Goal: Information Seeking & Learning: Learn about a topic

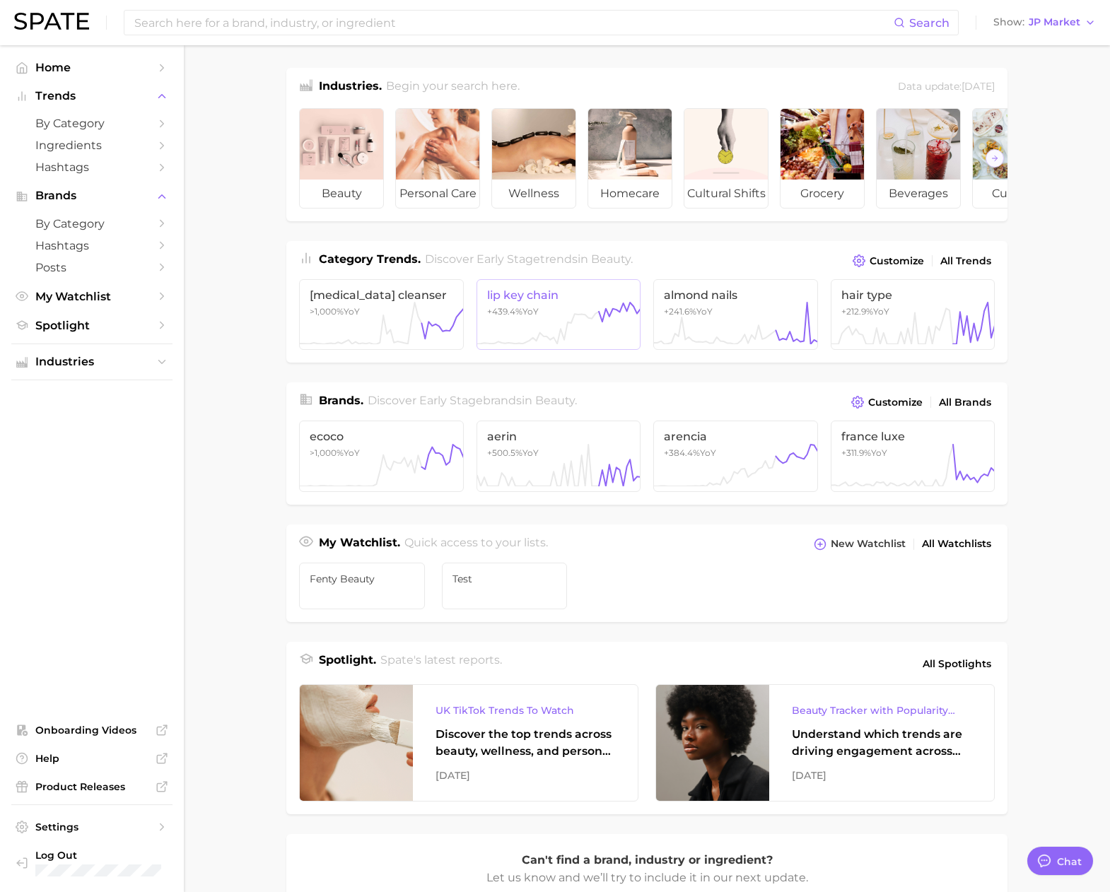
scroll to position [2318, 0]
click at [1041, 25] on span "JP Market" at bounding box center [1055, 22] width 52 height 8
click at [1049, 47] on span "[GEOGRAPHIC_DATA]" at bounding box center [1038, 46] width 110 height 12
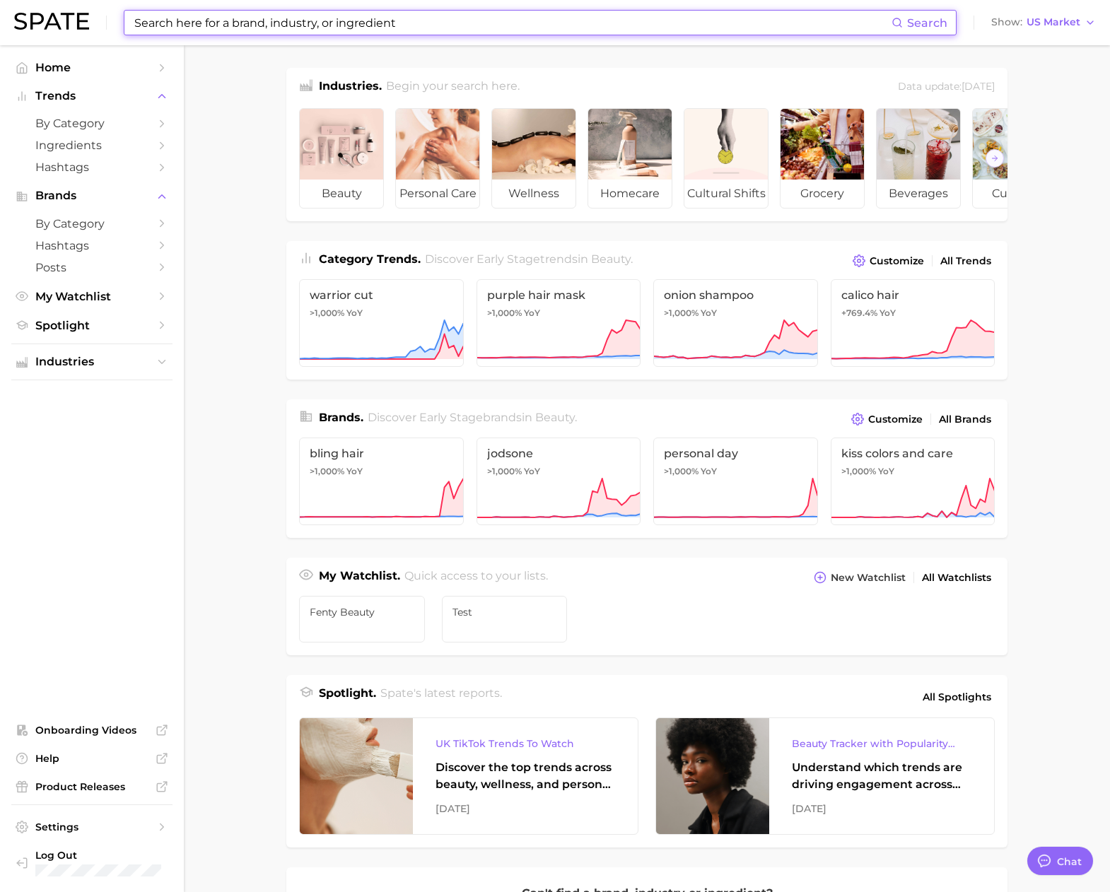
click at [547, 33] on input at bounding box center [512, 23] width 759 height 24
paste input "beautiful day"
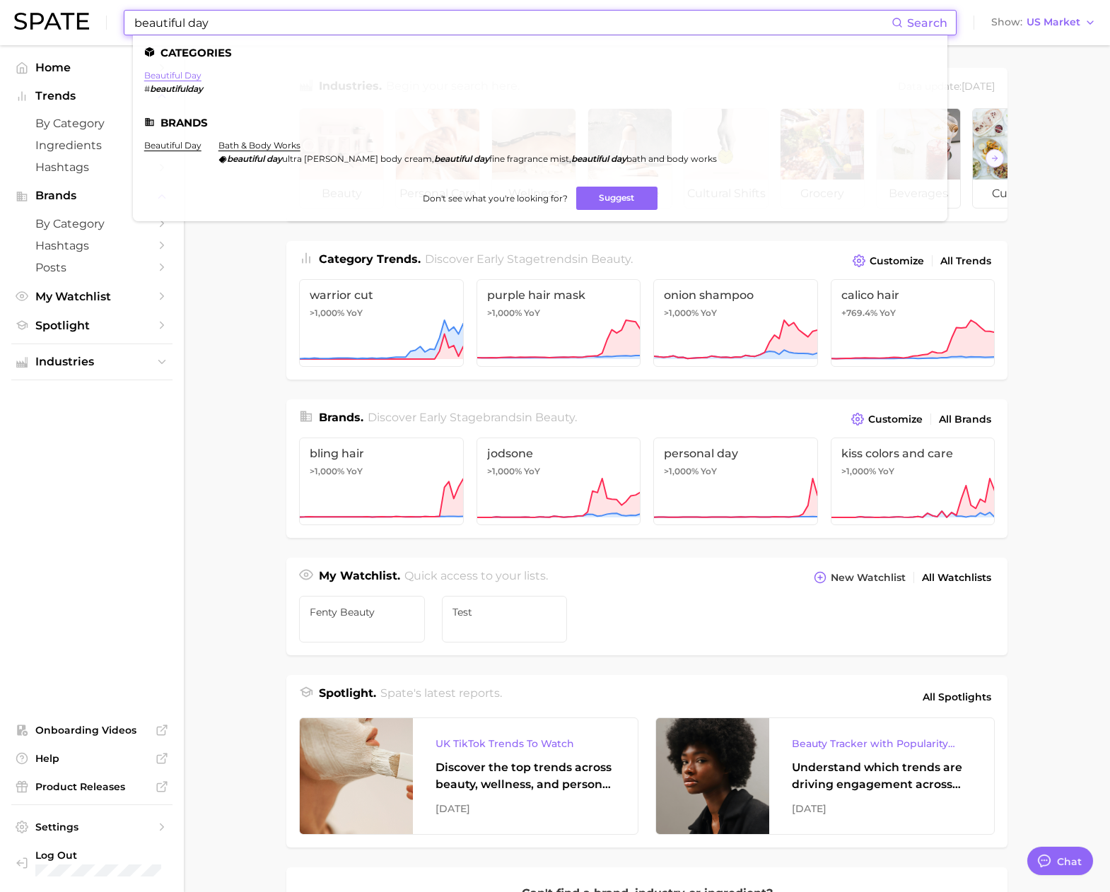
type input "beautiful day"
click at [185, 76] on link "beautiful day" at bounding box center [172, 75] width 57 height 11
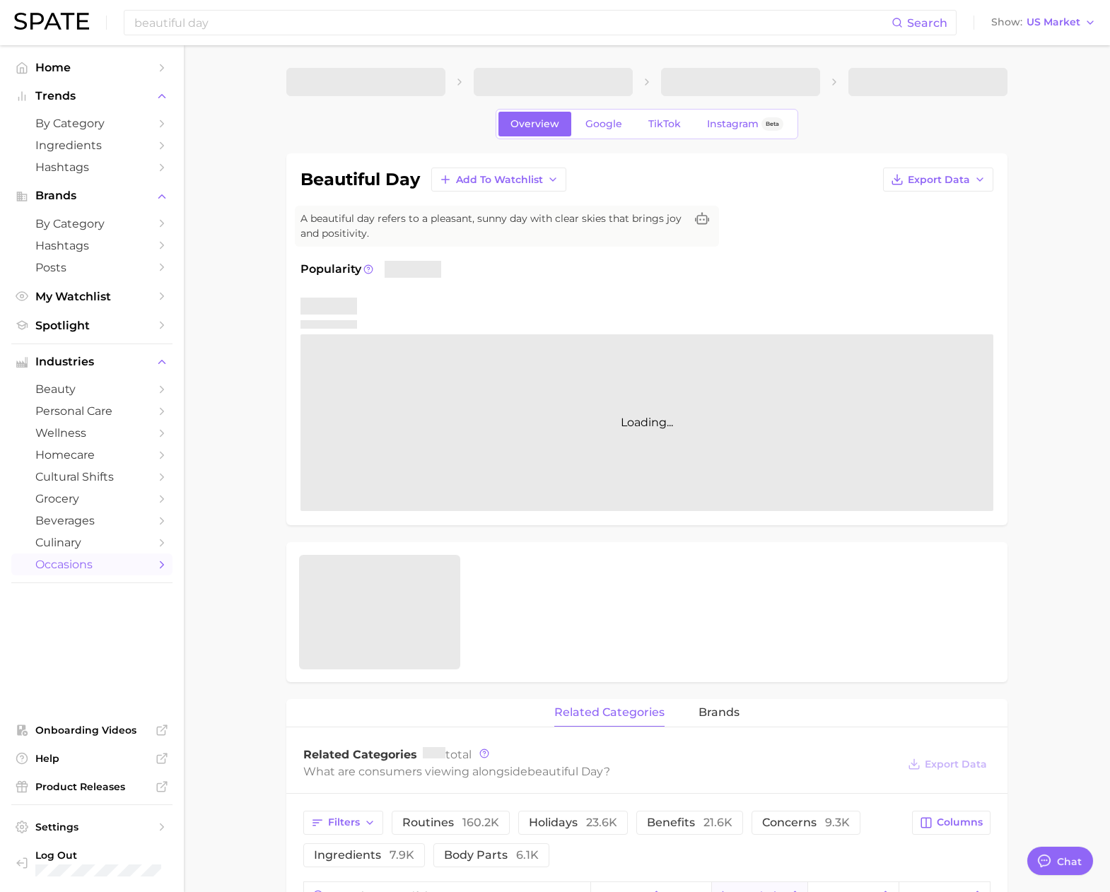
type textarea "x"
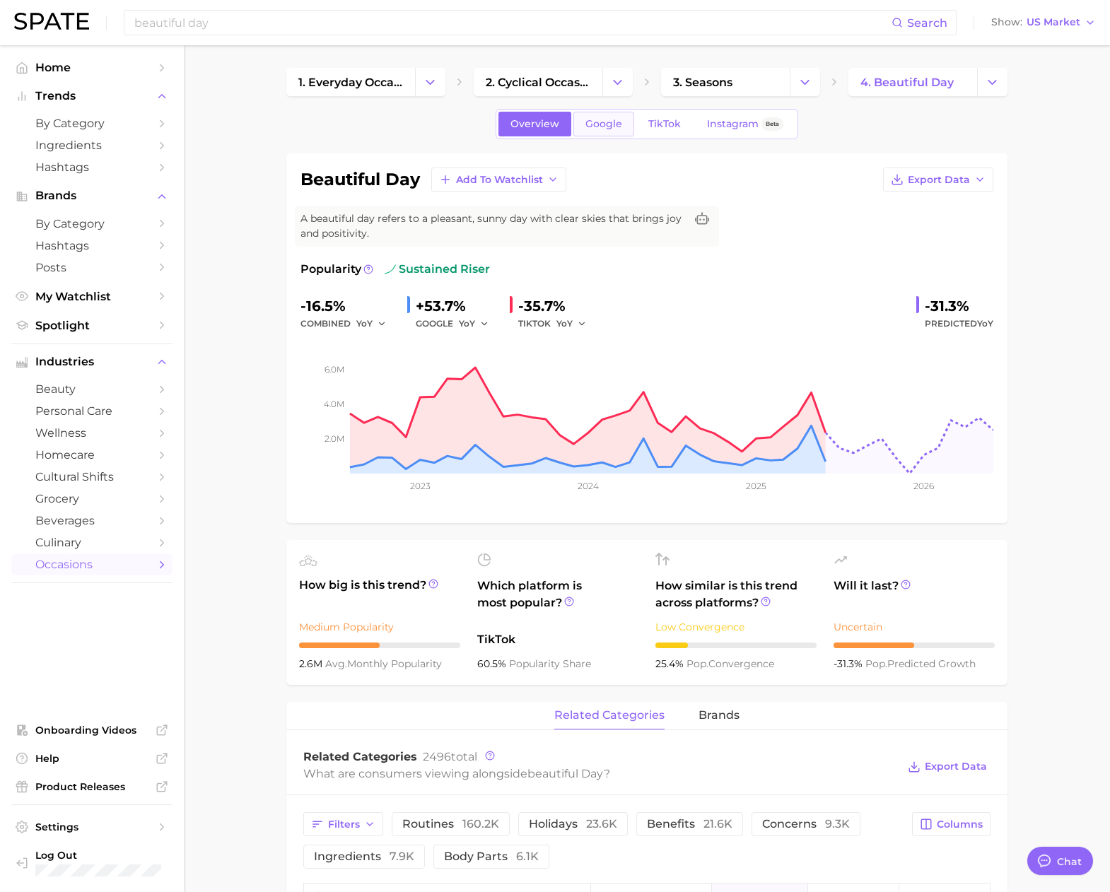
click at [602, 128] on span "Google" at bounding box center [603, 124] width 37 height 12
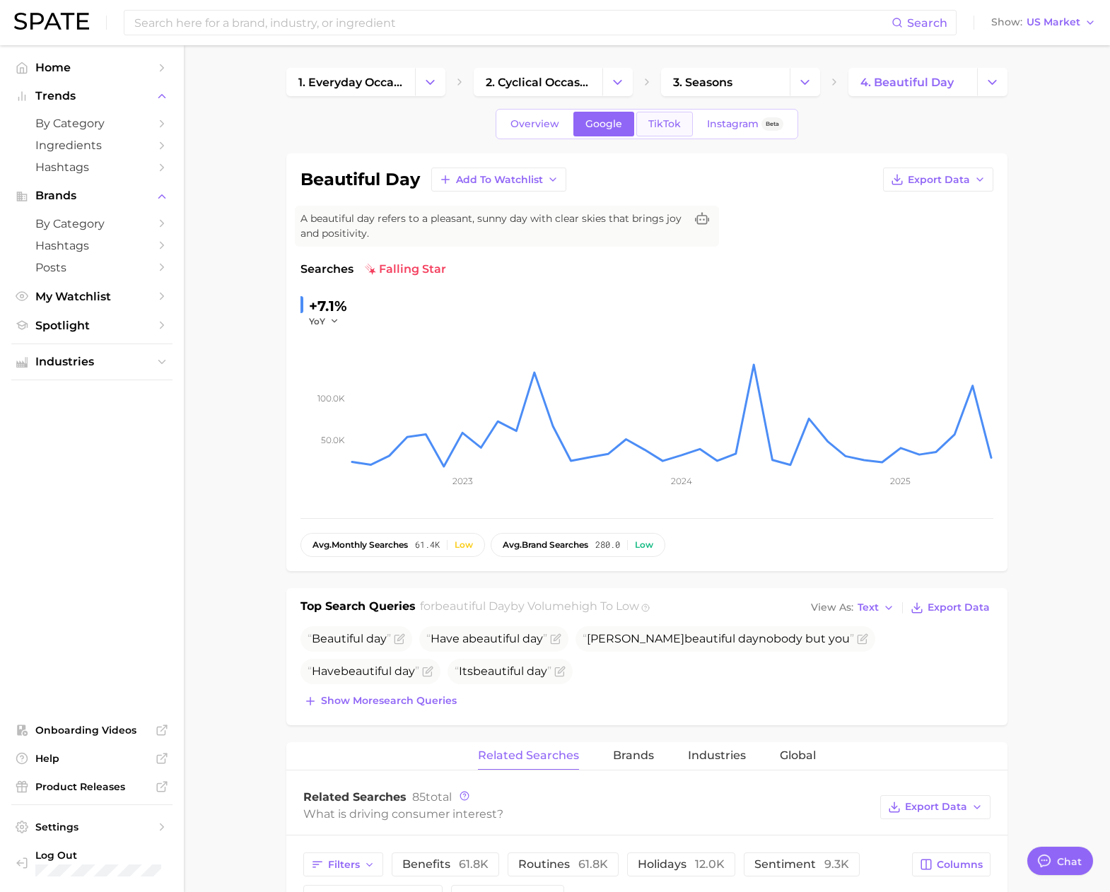
click at [670, 126] on span "TikTok" at bounding box center [664, 124] width 33 height 12
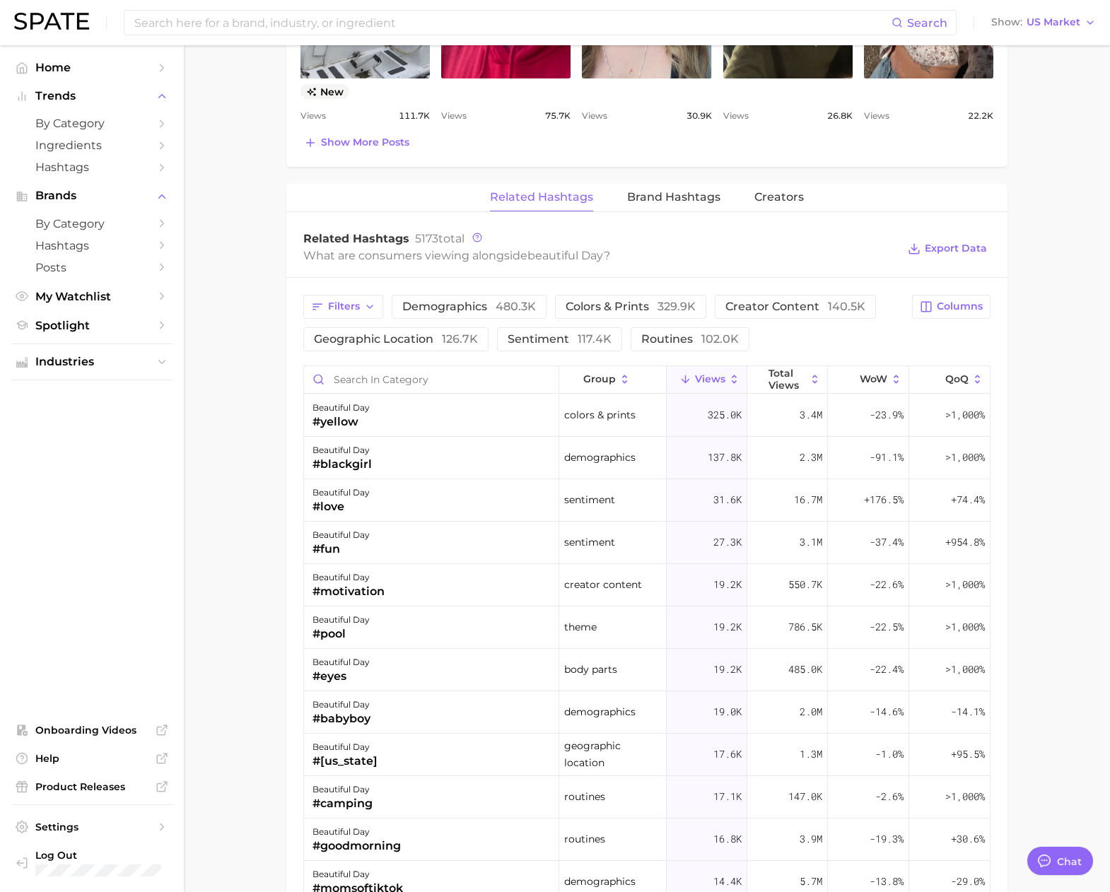
scroll to position [941, 0]
click at [692, 197] on span "Brand Hashtags" at bounding box center [673, 195] width 93 height 13
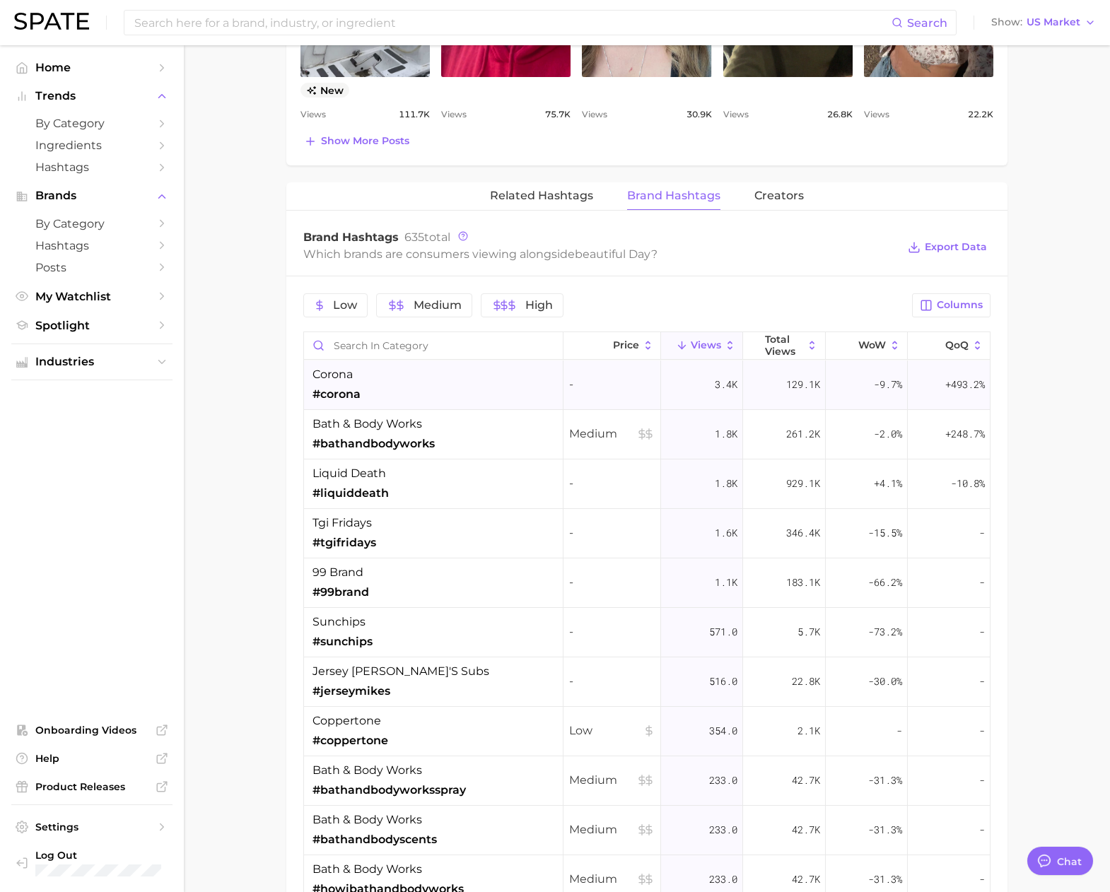
click at [419, 388] on div "corona #corona" at bounding box center [433, 385] width 259 height 49
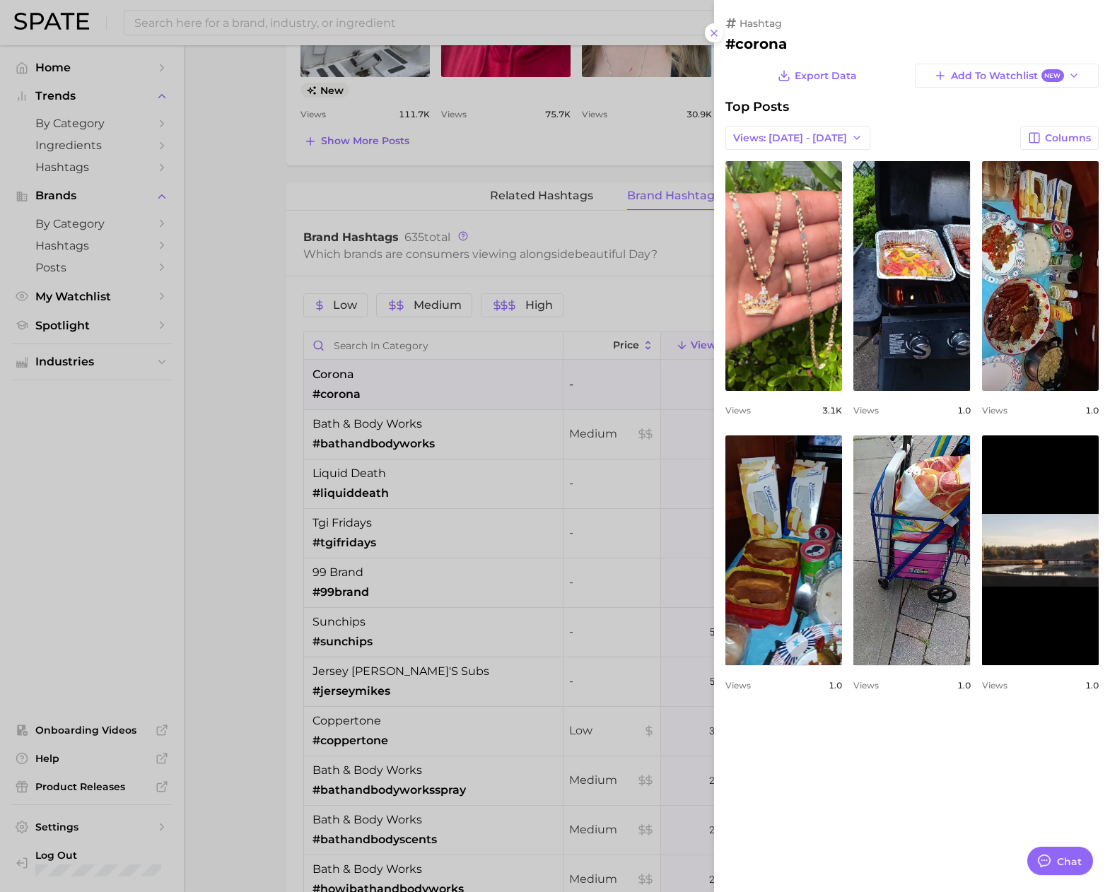
scroll to position [0, 0]
click at [416, 423] on div at bounding box center [555, 446] width 1110 height 892
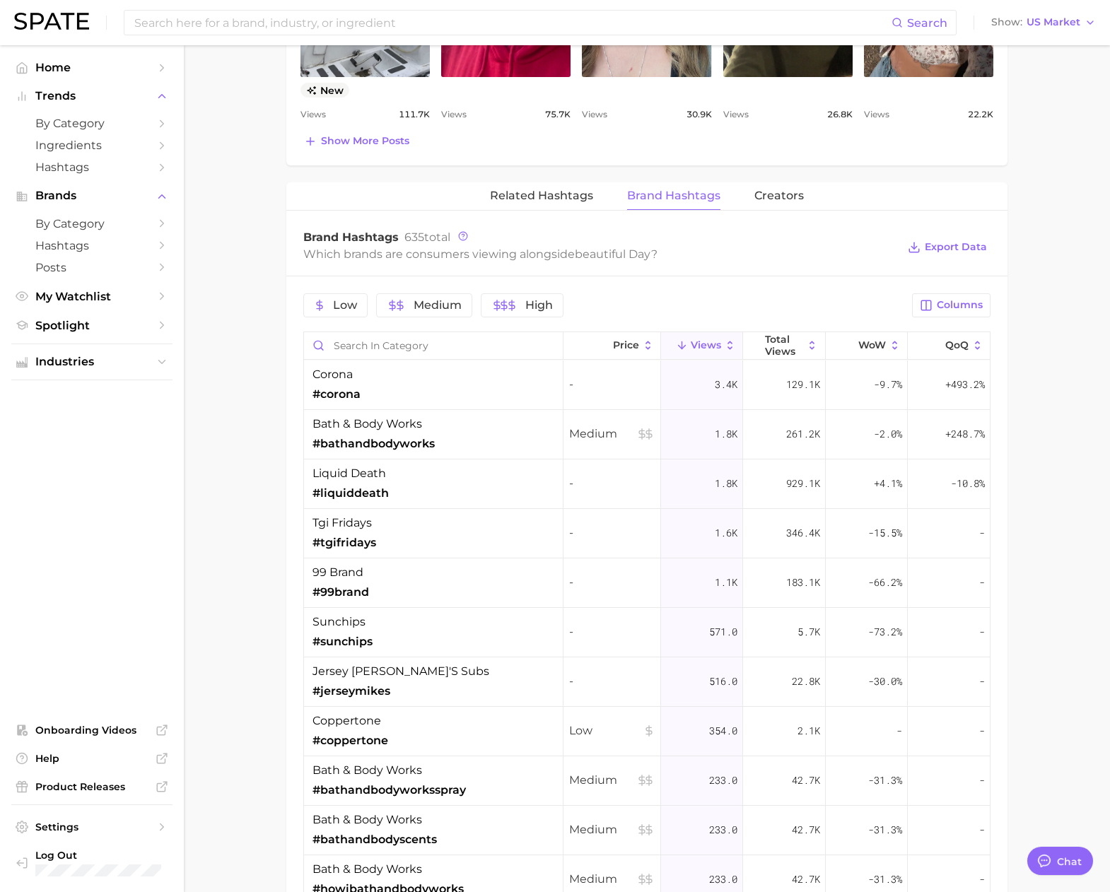
click at [417, 436] on span "#bathandbodyworks" at bounding box center [374, 444] width 122 height 17
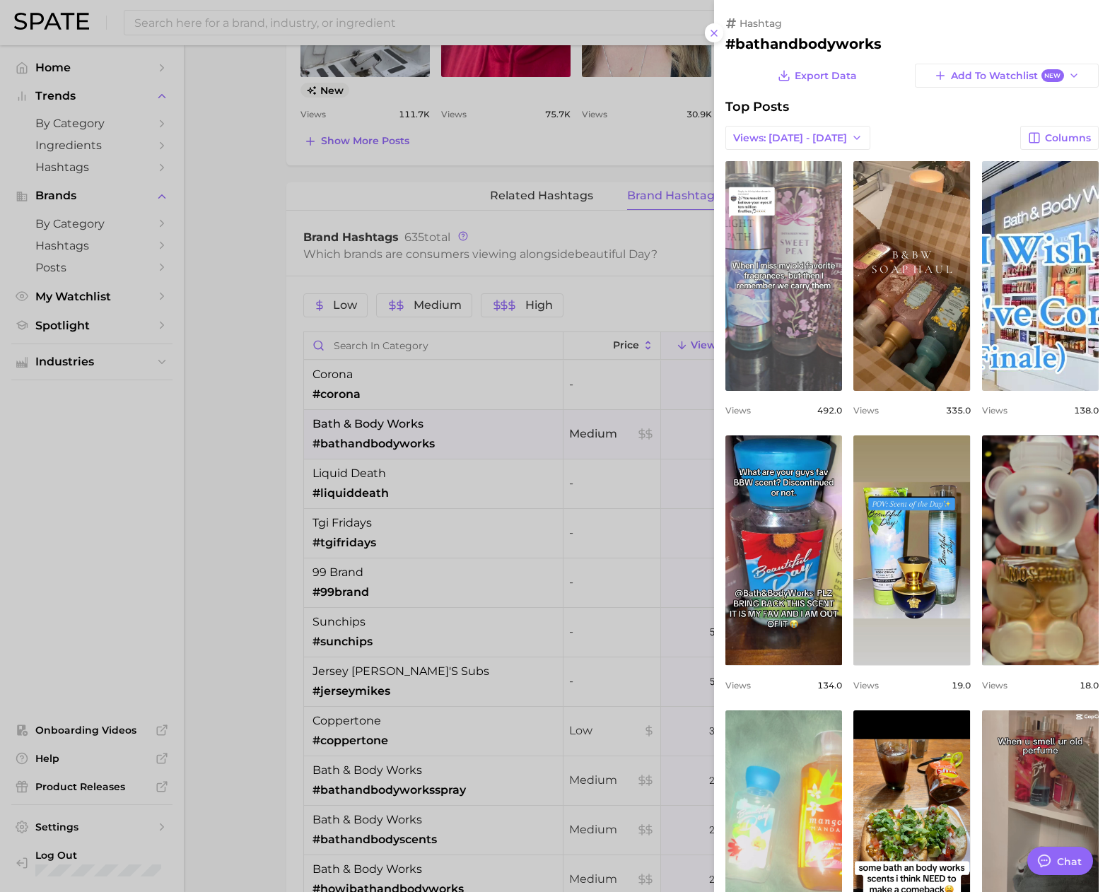
click at [821, 337] on link "view post on TikTok" at bounding box center [783, 276] width 117 height 230
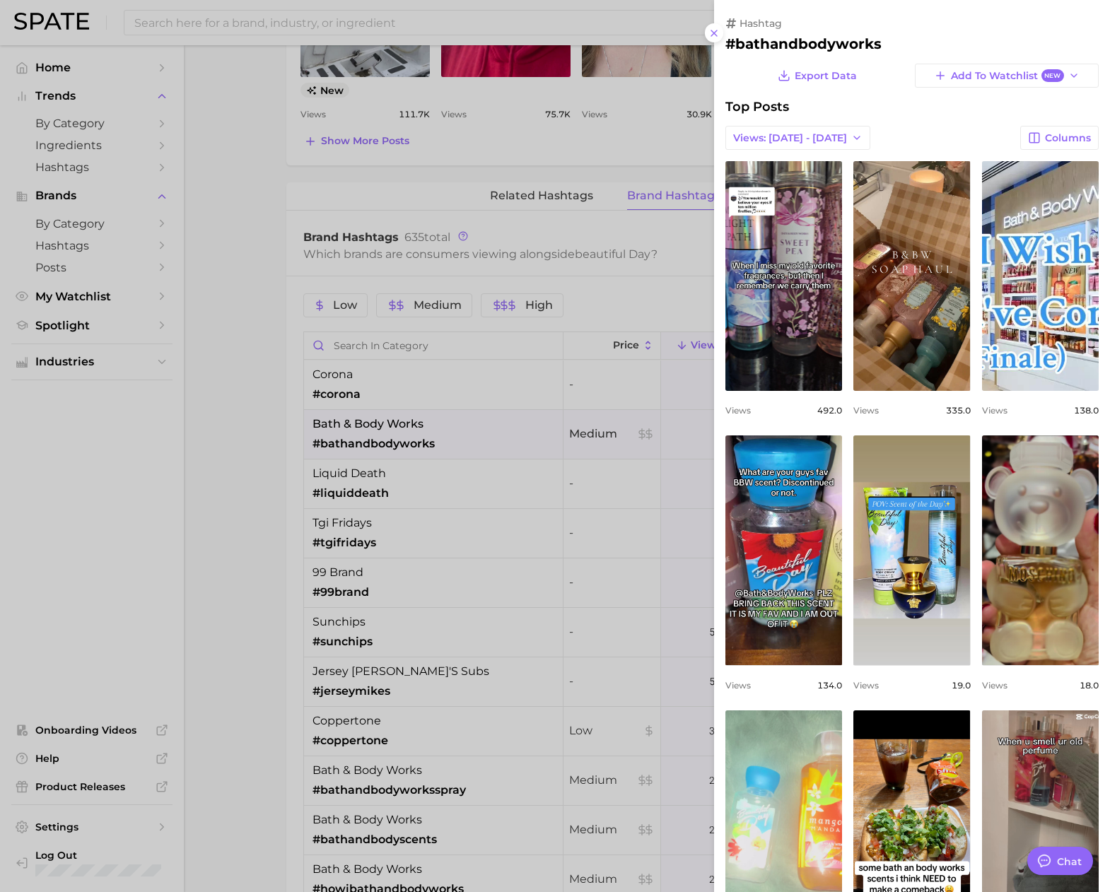
click at [390, 219] on div at bounding box center [555, 446] width 1110 height 892
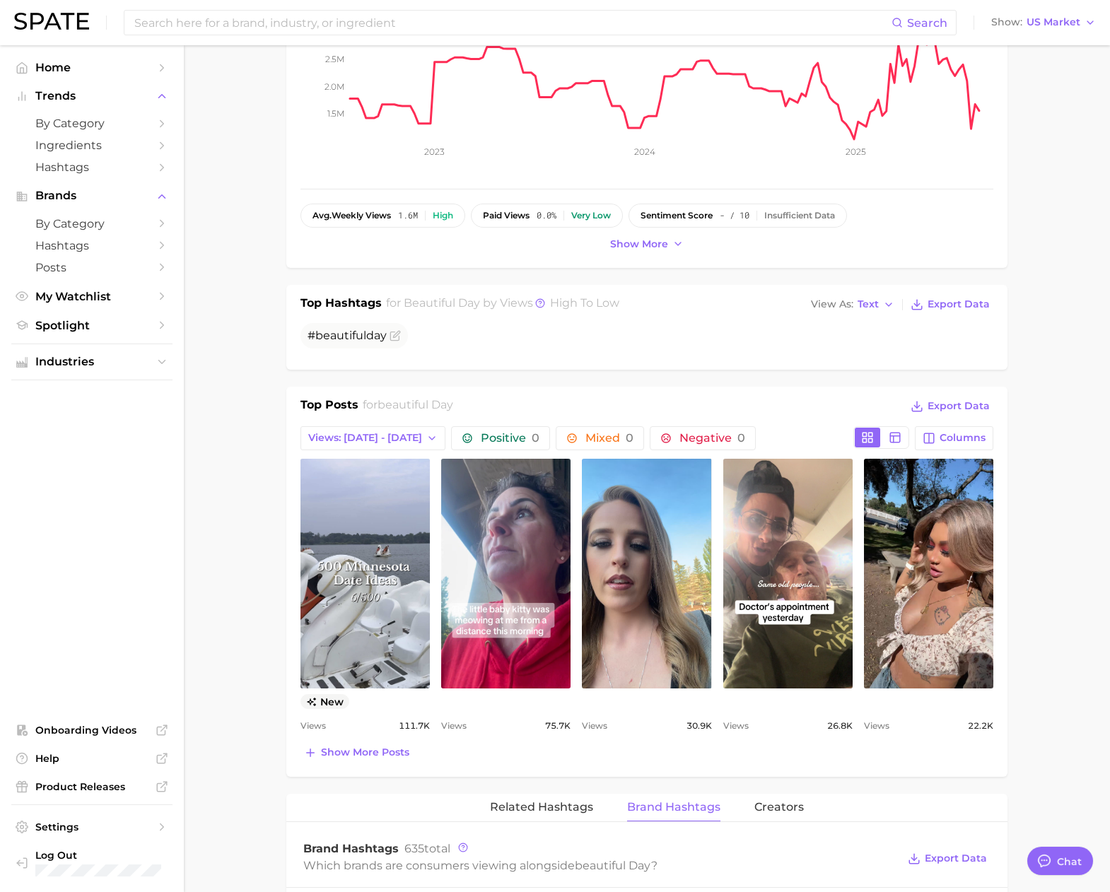
scroll to position [333, 0]
